Goal: Information Seeking & Learning: Learn about a topic

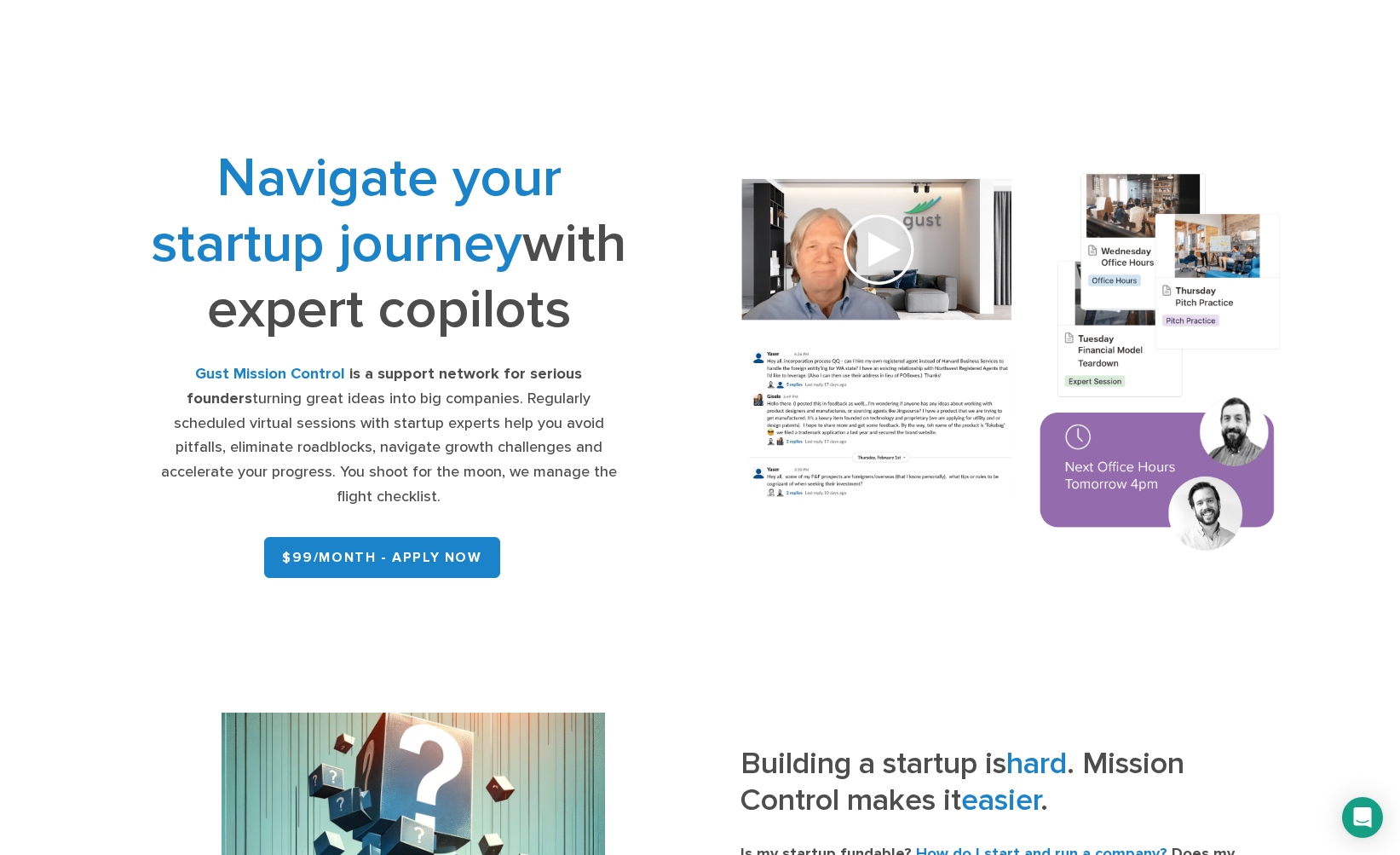
click at [349, 408] on strong "is a support network for serious founders" at bounding box center [384, 386] width 395 height 42
click at [334, 408] on strong "is a support network for serious founders" at bounding box center [384, 386] width 395 height 42
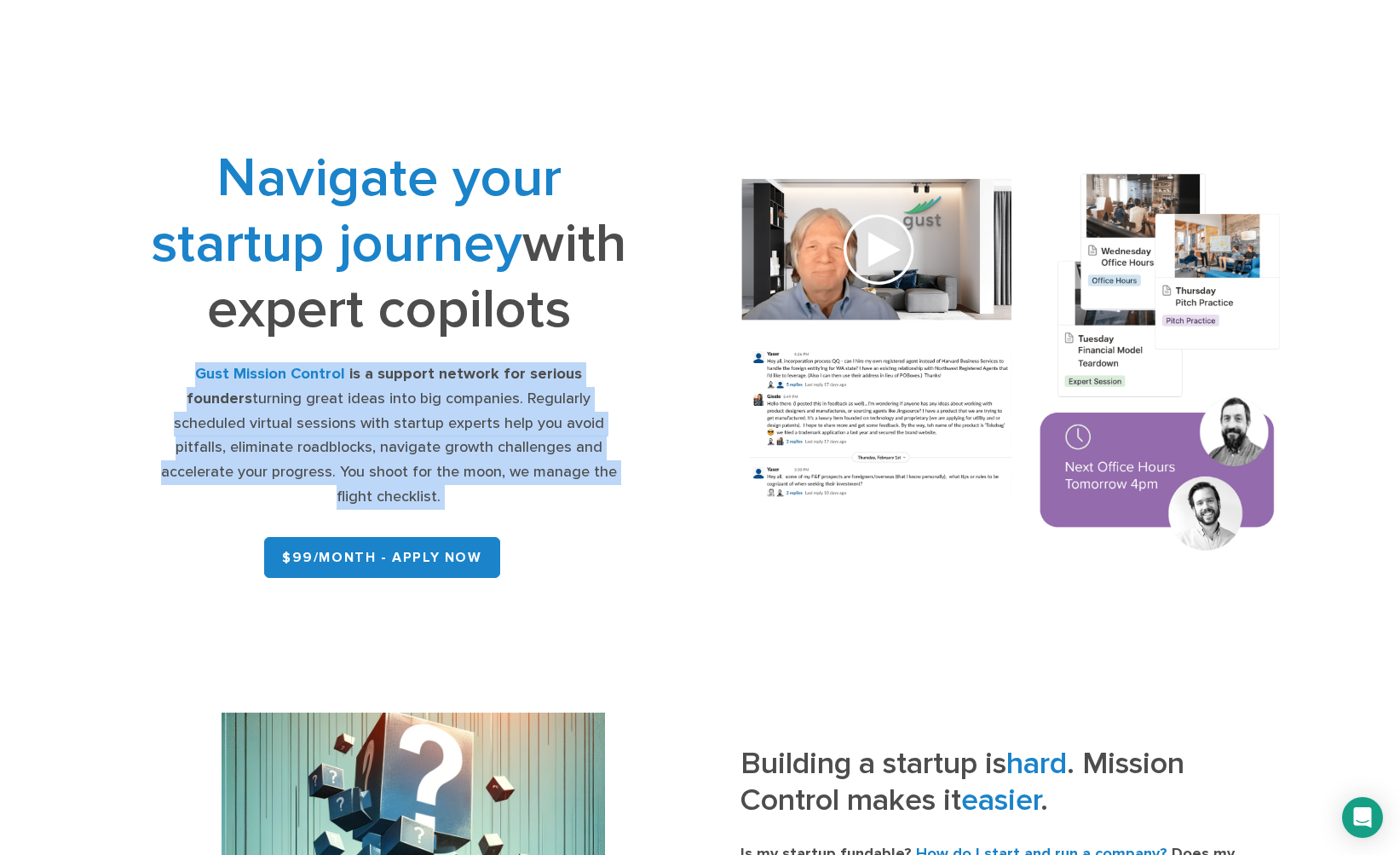
click at [334, 408] on strong "is a support network for serious founders" at bounding box center [384, 386] width 395 height 42
click at [350, 453] on div "Gust Mission Control is a support network for serious founders turning great id…" at bounding box center [389, 436] width 477 height 147
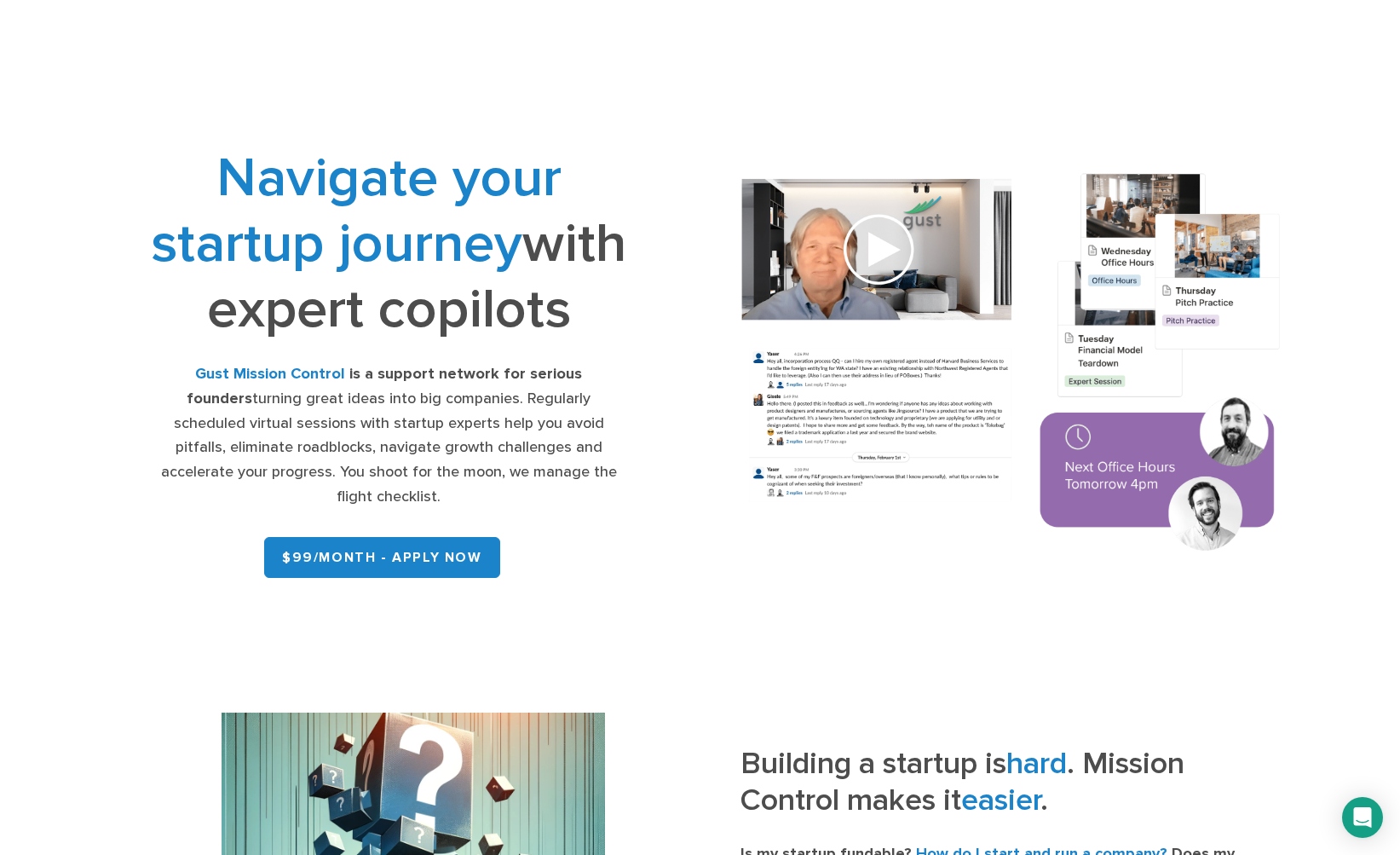
click at [348, 462] on div "Gust Mission Control is a support network for serious founders turning great id…" at bounding box center [389, 436] width 477 height 147
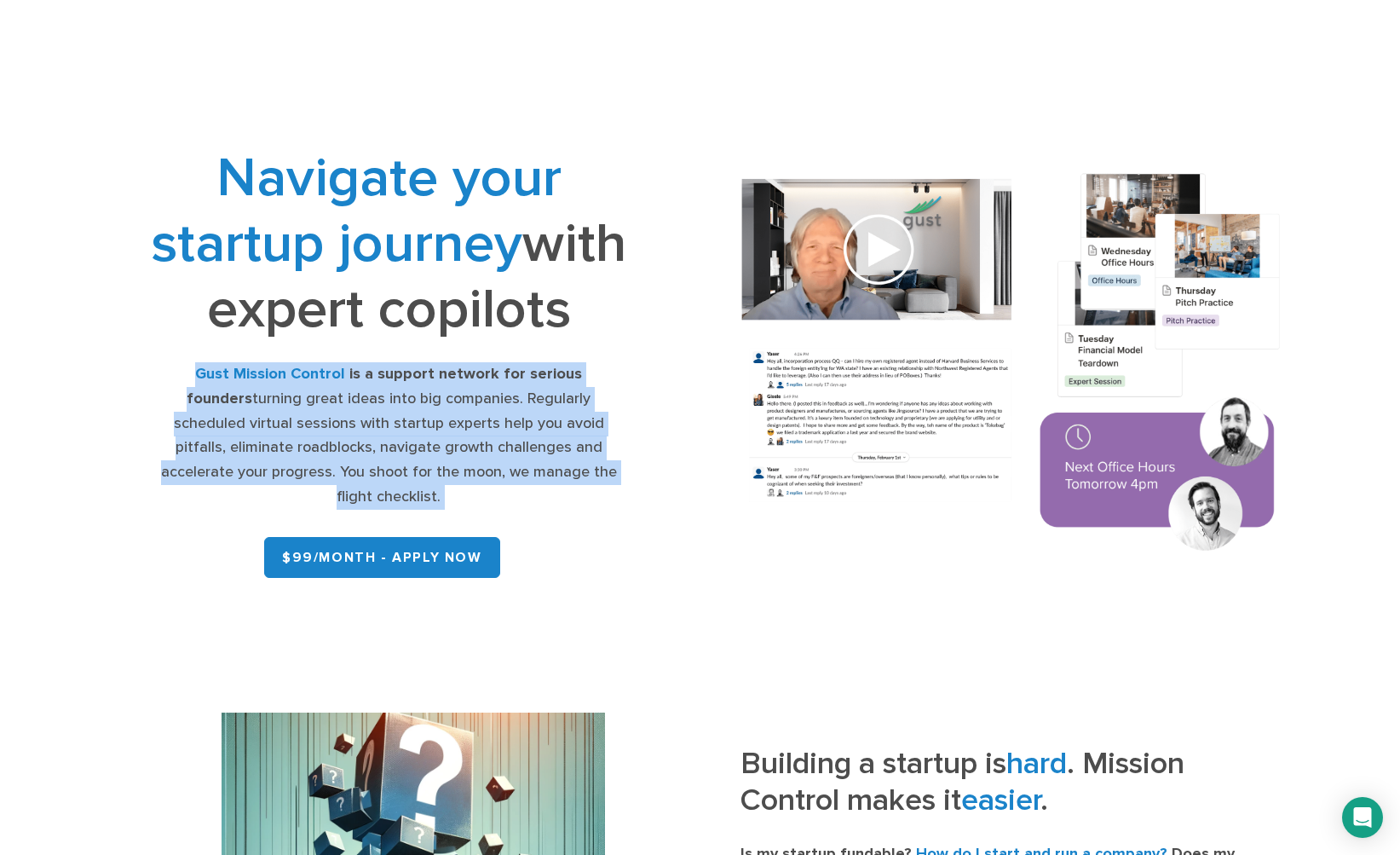
click at [348, 462] on div "Gust Mission Control is a support network for serious founders turning great id…" at bounding box center [389, 436] width 477 height 147
click at [365, 466] on div "Gust Mission Control is a support network for serious founders turning great id…" at bounding box center [389, 436] width 477 height 147
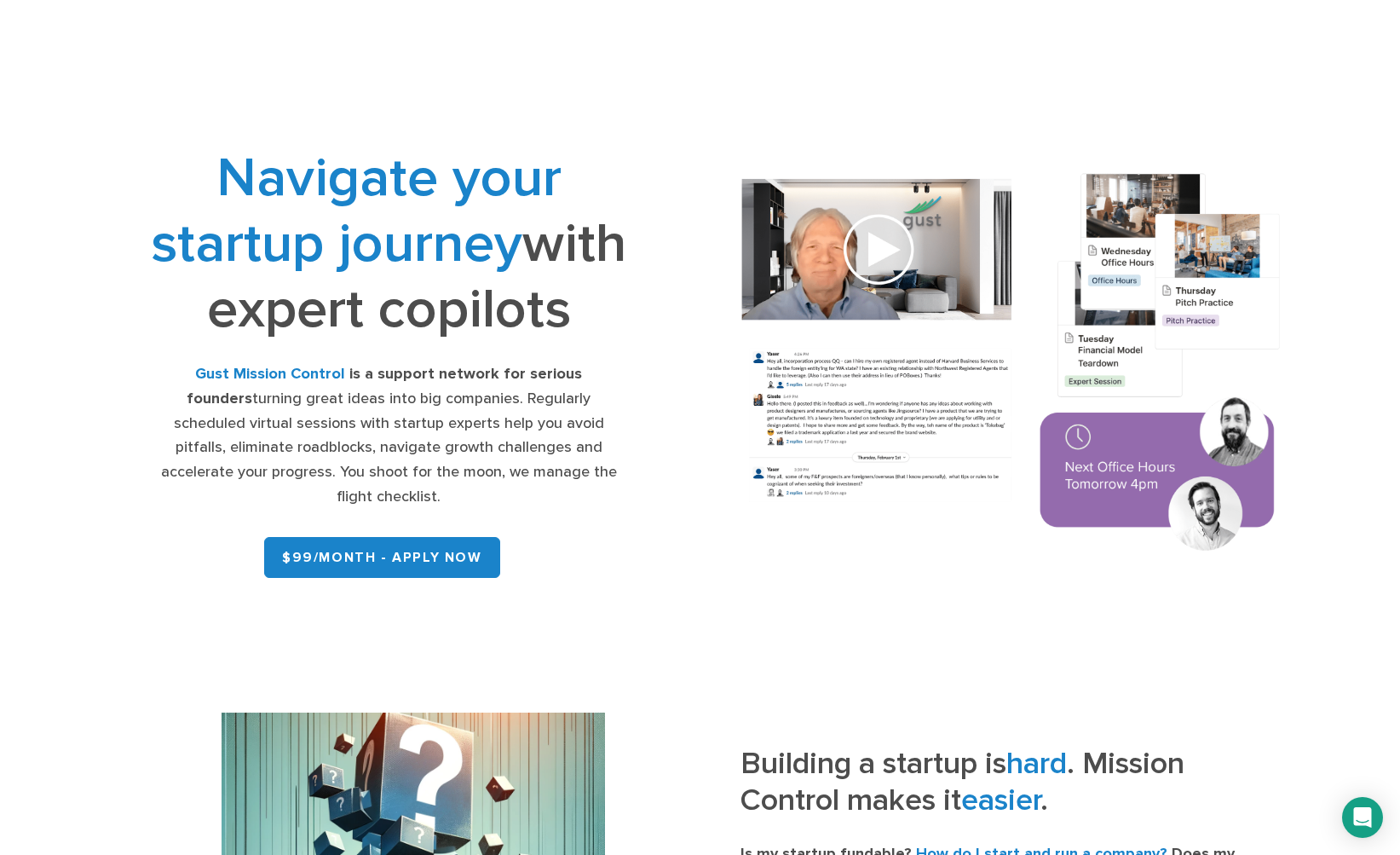
drag, startPoint x: 597, startPoint y: 545, endPoint x: 172, endPoint y: 437, distance: 438.5
click at [172, 437] on div "Gust Mission Control is a support network for serious founders turning great id…" at bounding box center [389, 436] width 477 height 147
click at [78, 445] on div "Navigate your startup journey with expert copilots Gust Mission Control is a su…" at bounding box center [388, 365] width 622 height 440
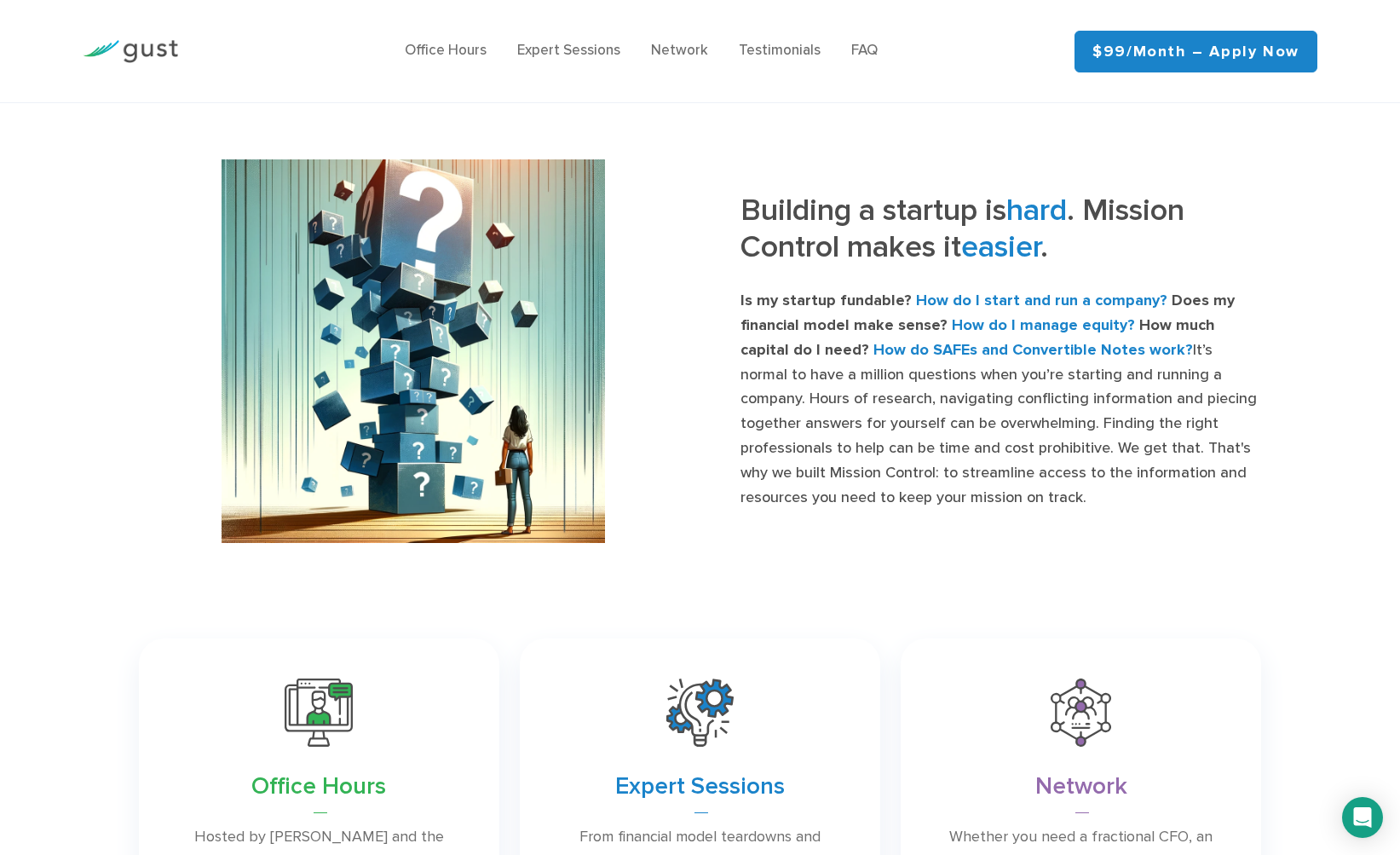
scroll to position [554, 0]
drag, startPoint x: 742, startPoint y: 251, endPoint x: 1109, endPoint y: 544, distance: 469.6
click at [1109, 542] on div "Building a startup is hard . Mission Control makes it easier . Is my startup fu…" at bounding box center [700, 350] width 1148 height 383
click at [1015, 542] on div "Building a startup is hard . Mission Control makes it easier . Is my startup fu…" at bounding box center [700, 350] width 1148 height 383
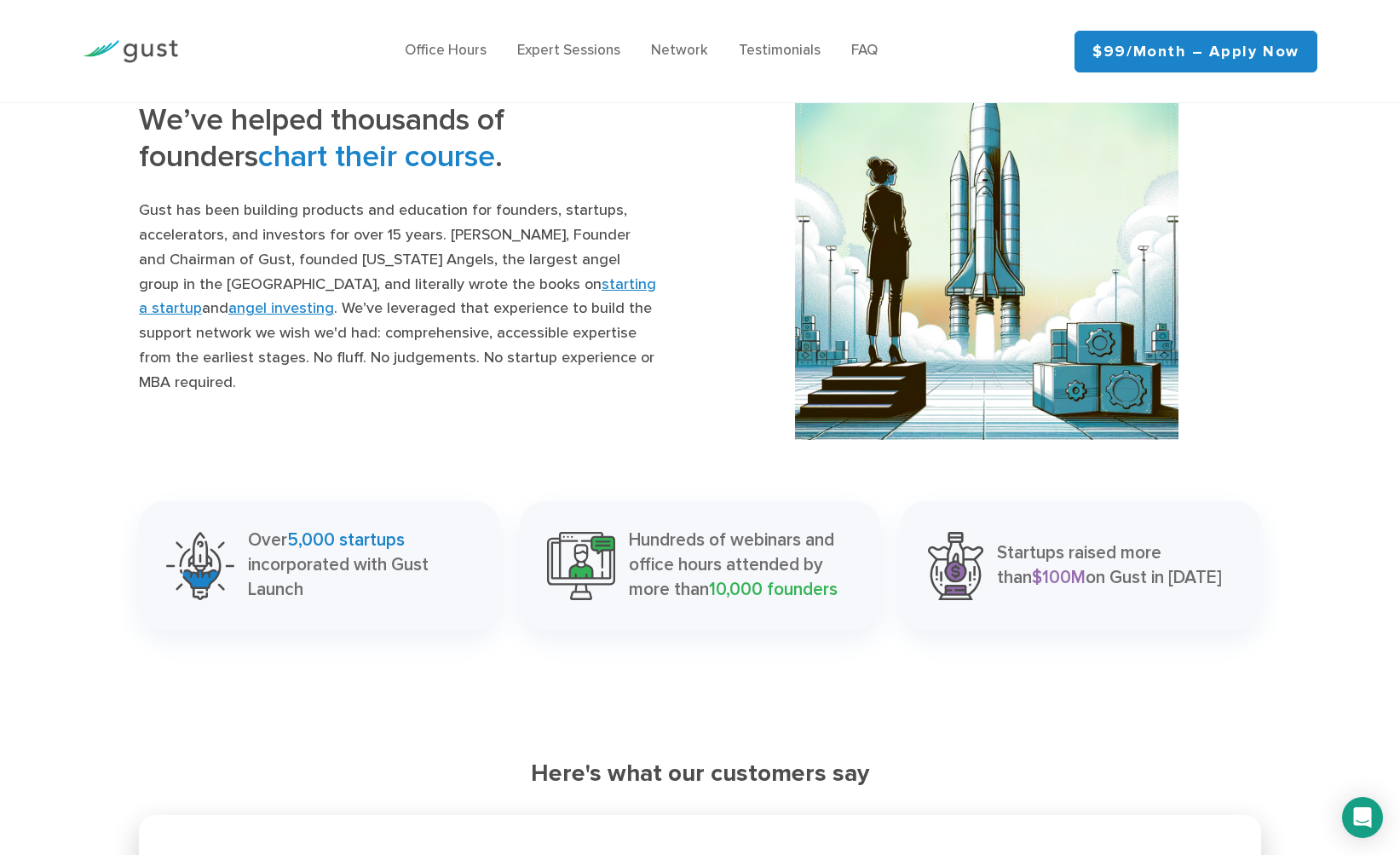
scroll to position [1658, 0]
drag, startPoint x: 999, startPoint y: 589, endPoint x: 1241, endPoint y: 646, distance: 248.6
click at [1242, 629] on div "Startups raised more than $100M on Gust in [DATE]" at bounding box center [1081, 563] width 360 height 127
drag, startPoint x: 247, startPoint y: 568, endPoint x: 336, endPoint y: 626, distance: 106.2
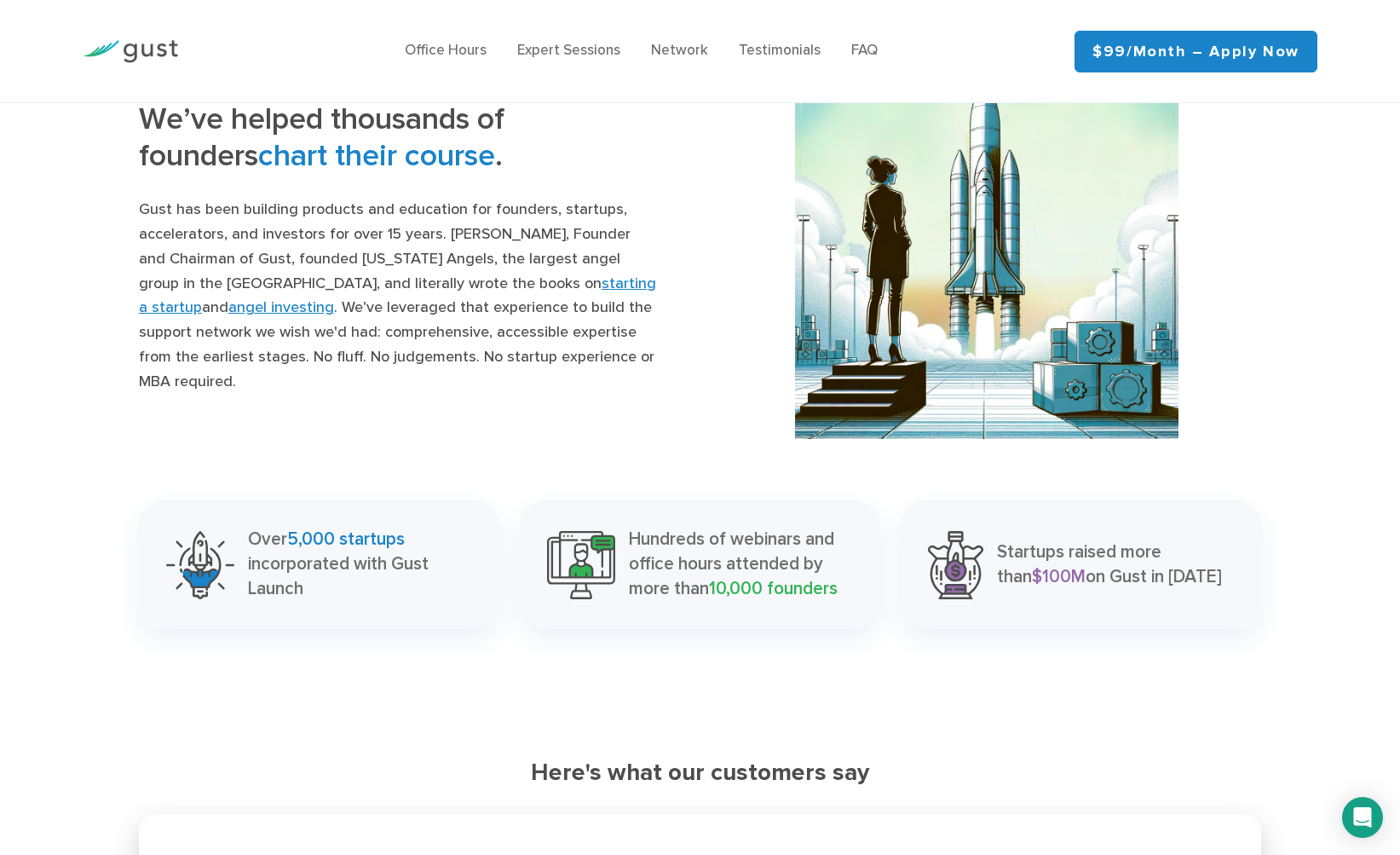
click at [336, 629] on div "Over 5,000 startups incorporated with Gust Launch" at bounding box center [319, 563] width 360 height 127
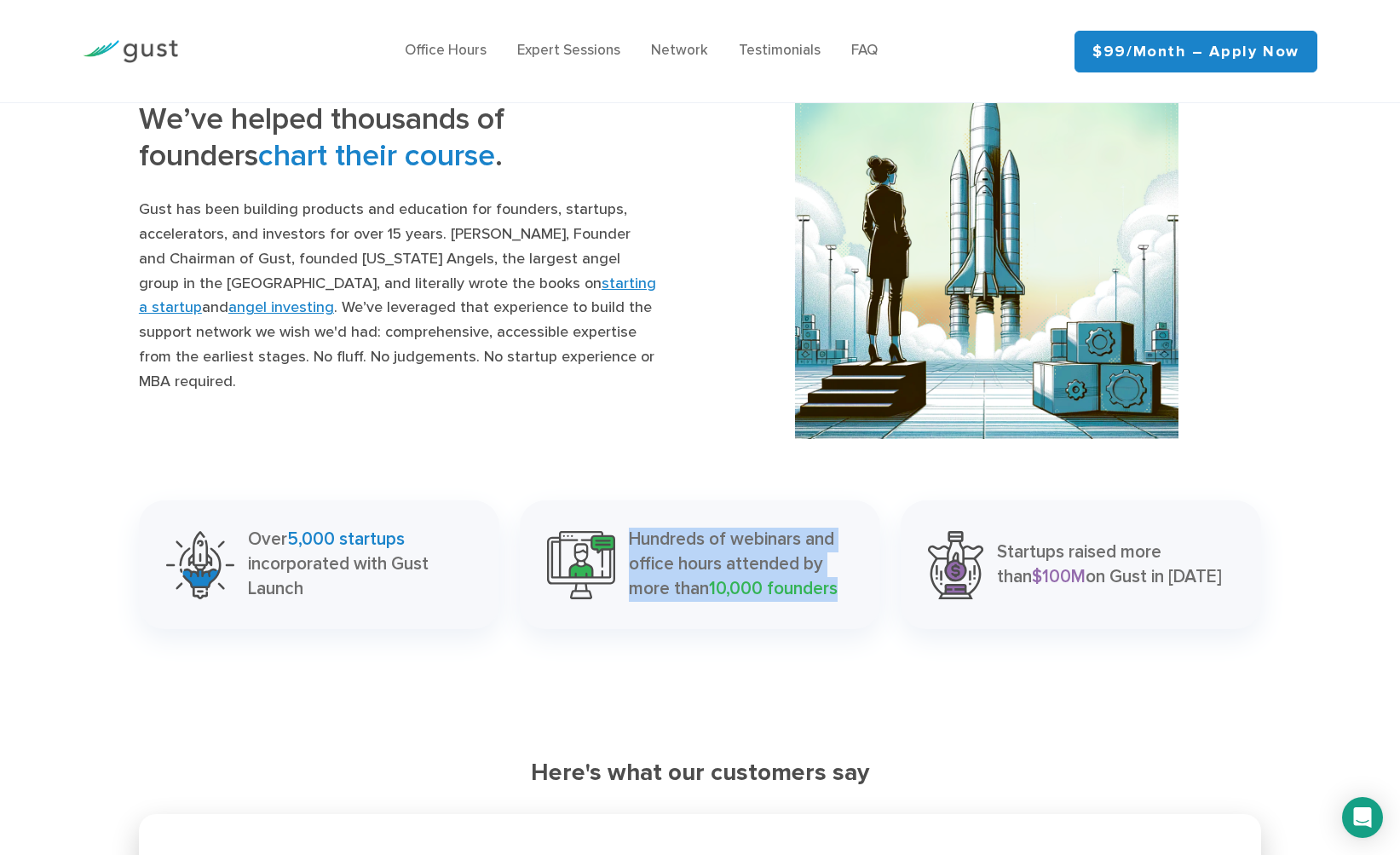
drag, startPoint x: 629, startPoint y: 574, endPoint x: 852, endPoint y: 633, distance: 230.7
click at [856, 629] on div "Hundreds of webinars and office hours attended by more than 10,000 founders" at bounding box center [700, 563] width 360 height 127
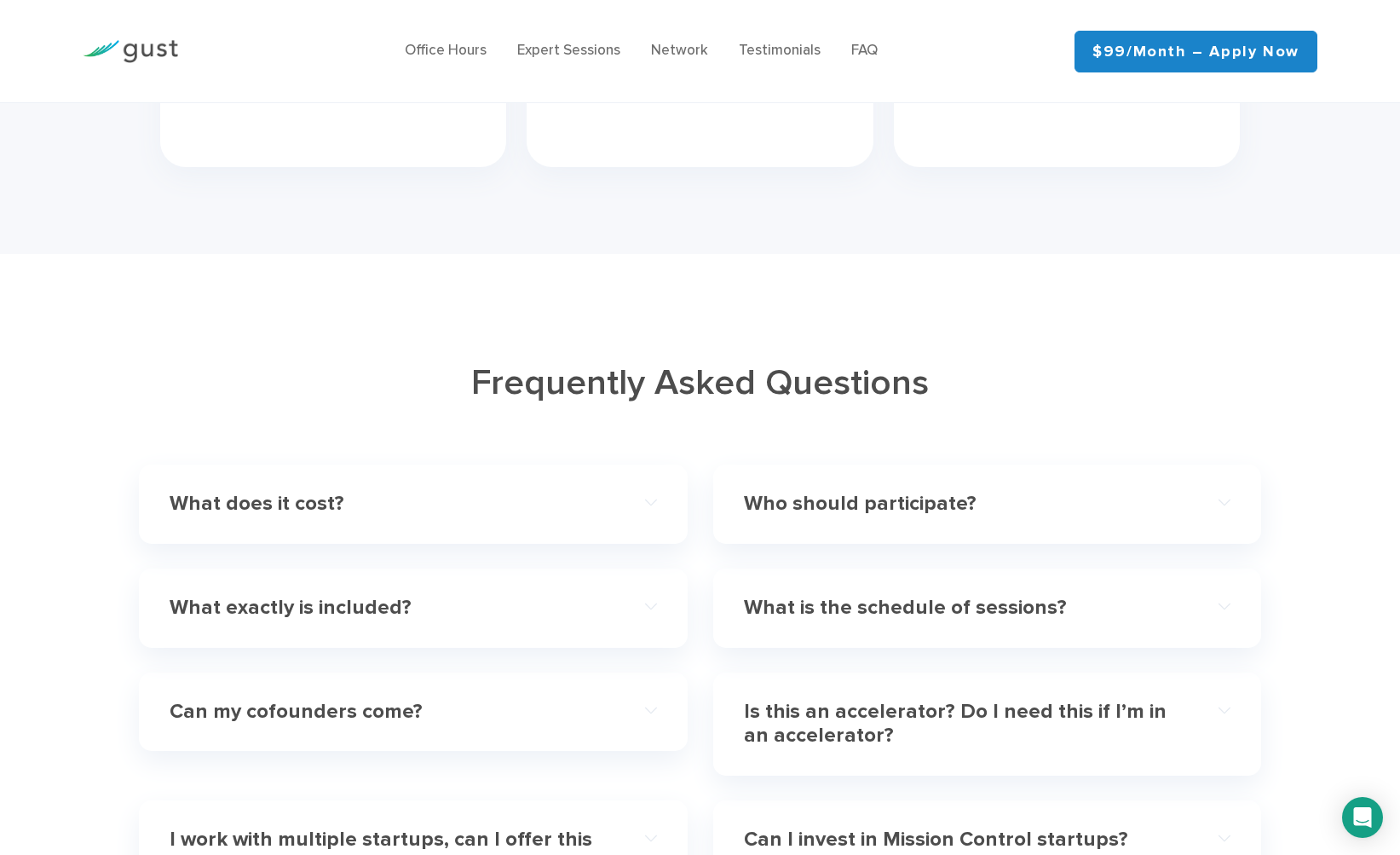
scroll to position [4636, 0]
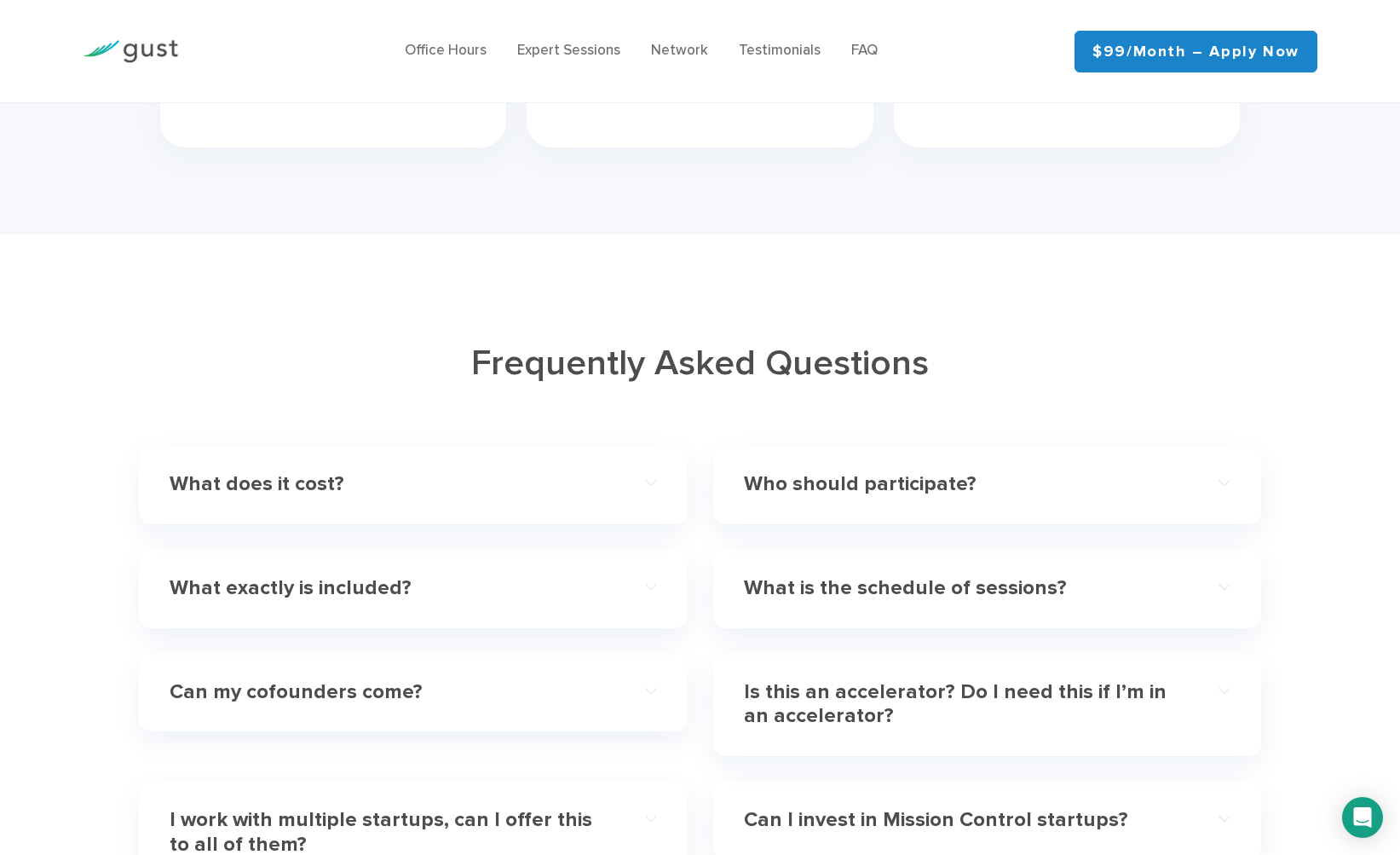
click at [1127, 403] on div "Frequently Asked Questions" at bounding box center [700, 362] width 1148 height 85
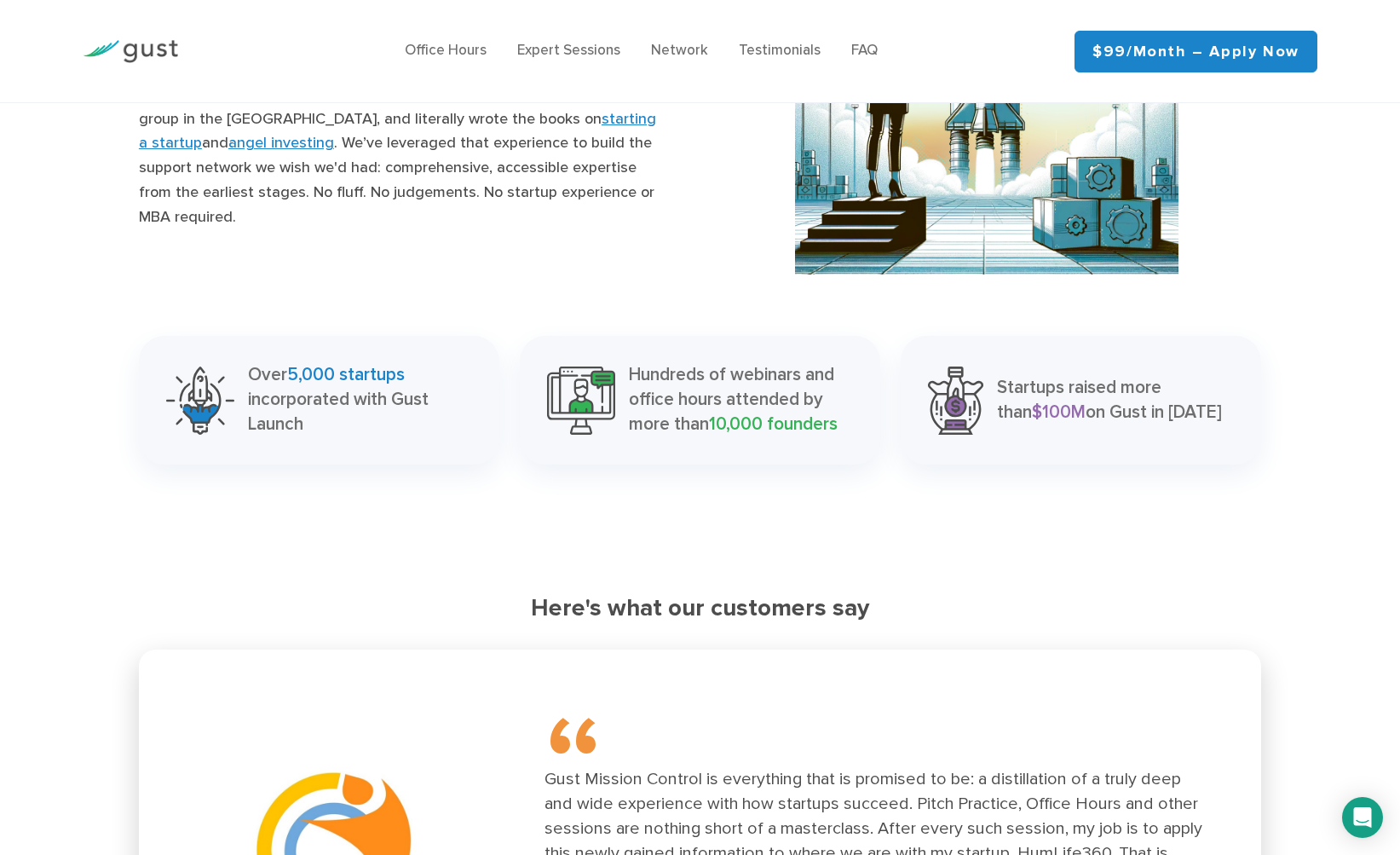
scroll to position [2061, 0]
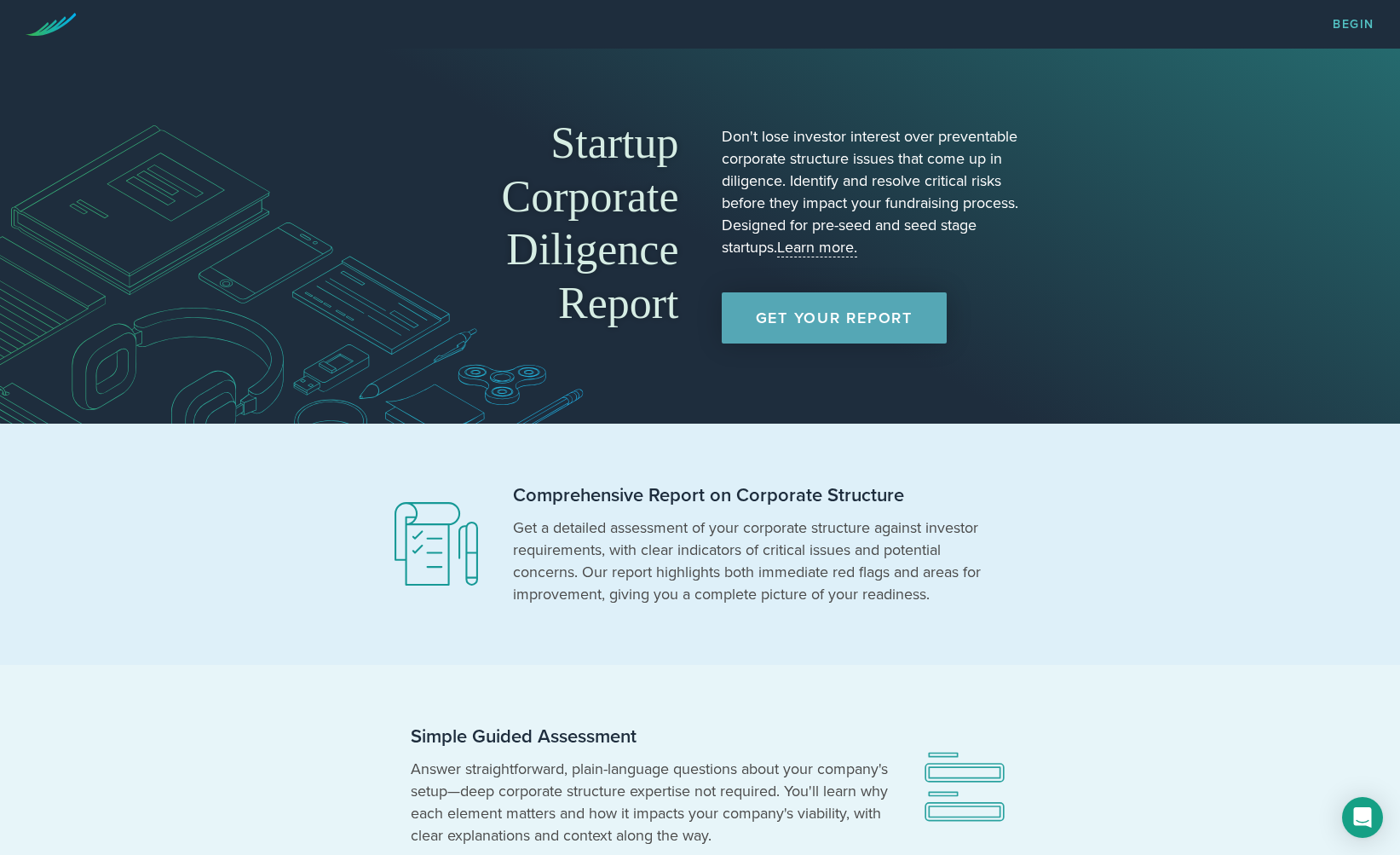
click at [688, 566] on p "Get a detailed assessment of your corporate structure against investor requirem…" at bounding box center [752, 561] width 477 height 89
